Goal: Information Seeking & Learning: Understand process/instructions

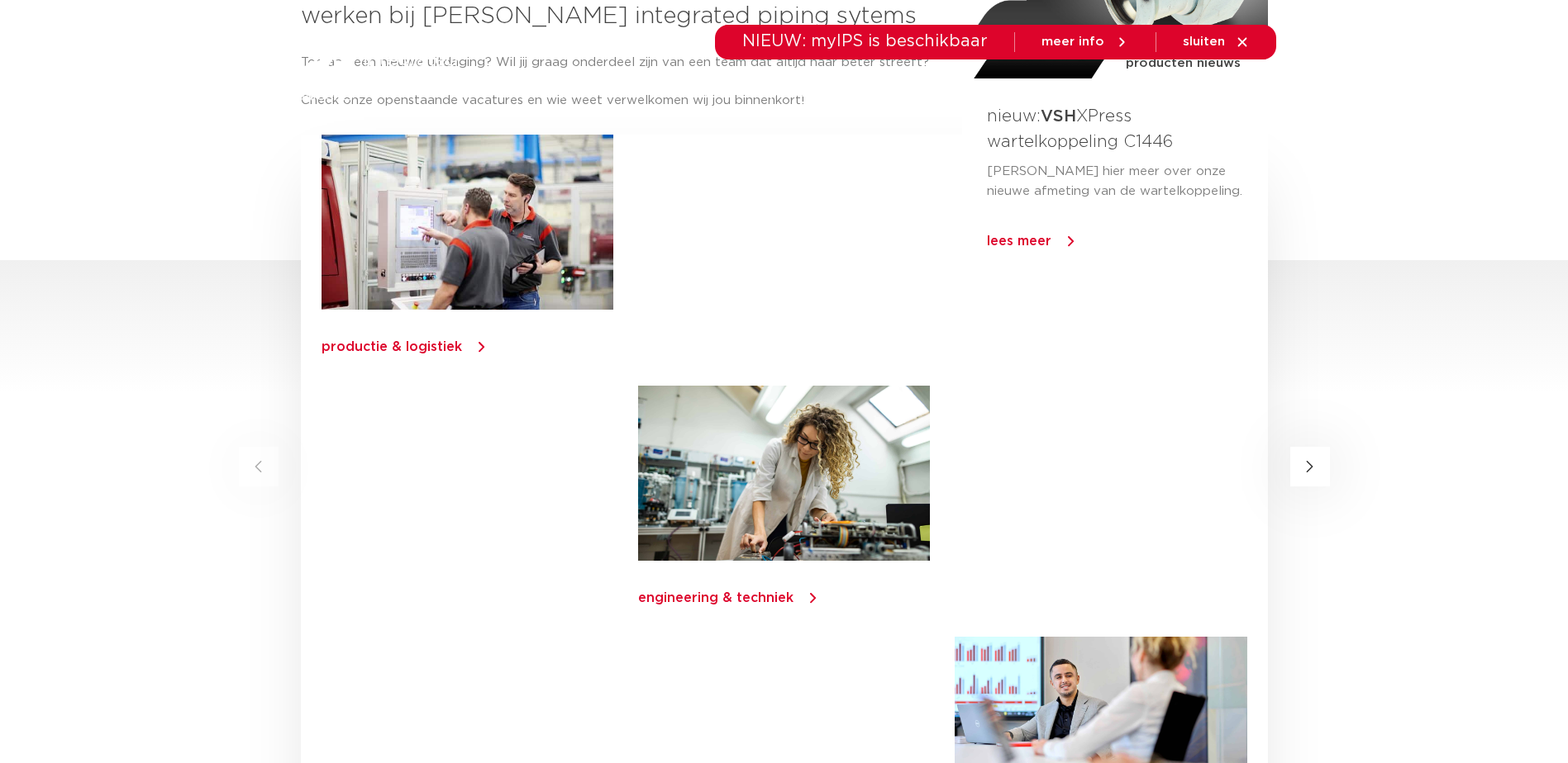
scroll to position [3170, 0]
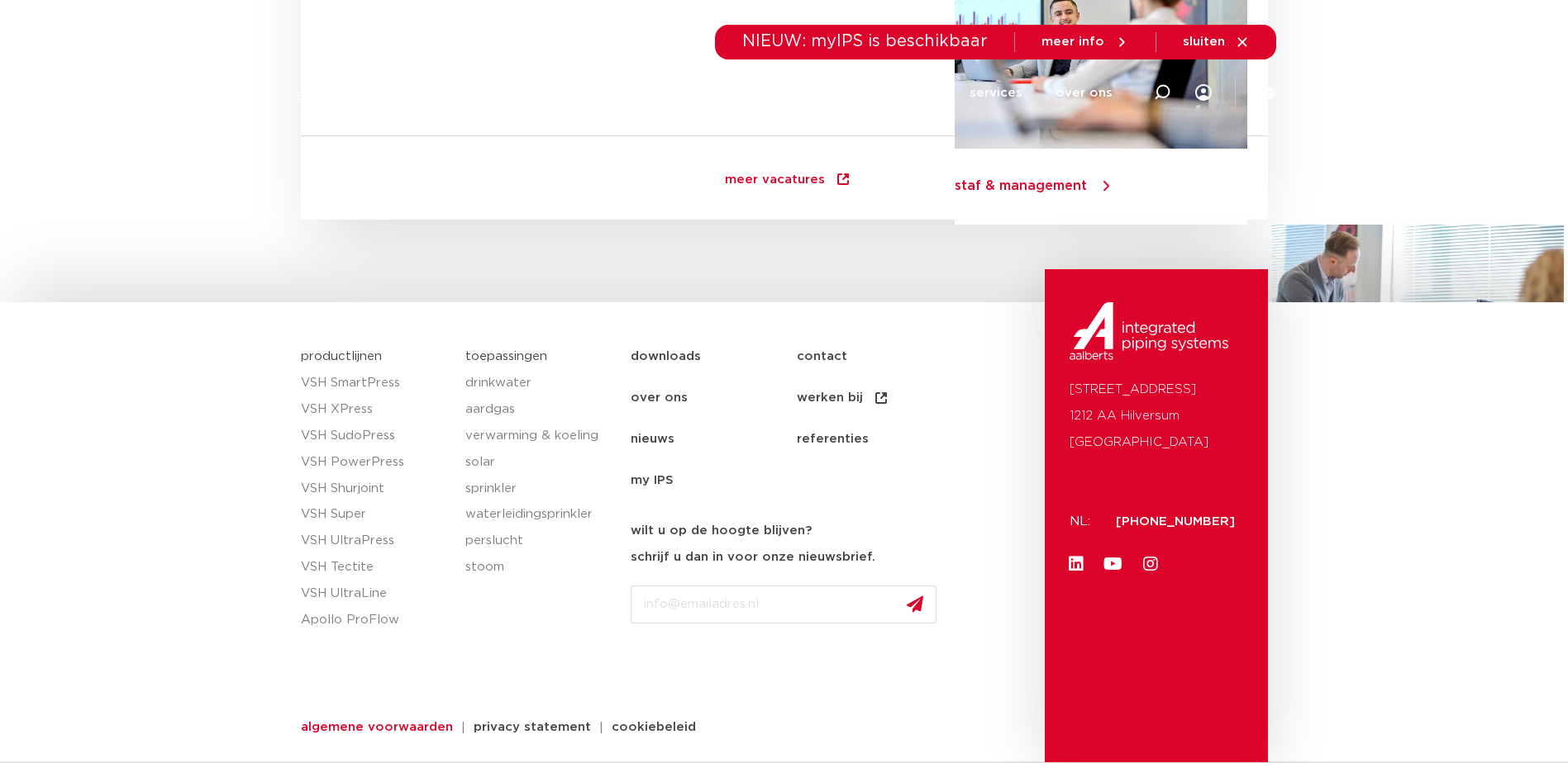
click at [369, 722] on span "algemene voorwaarden" at bounding box center [377, 727] width 152 height 13
